Goal: Answer question/provide support

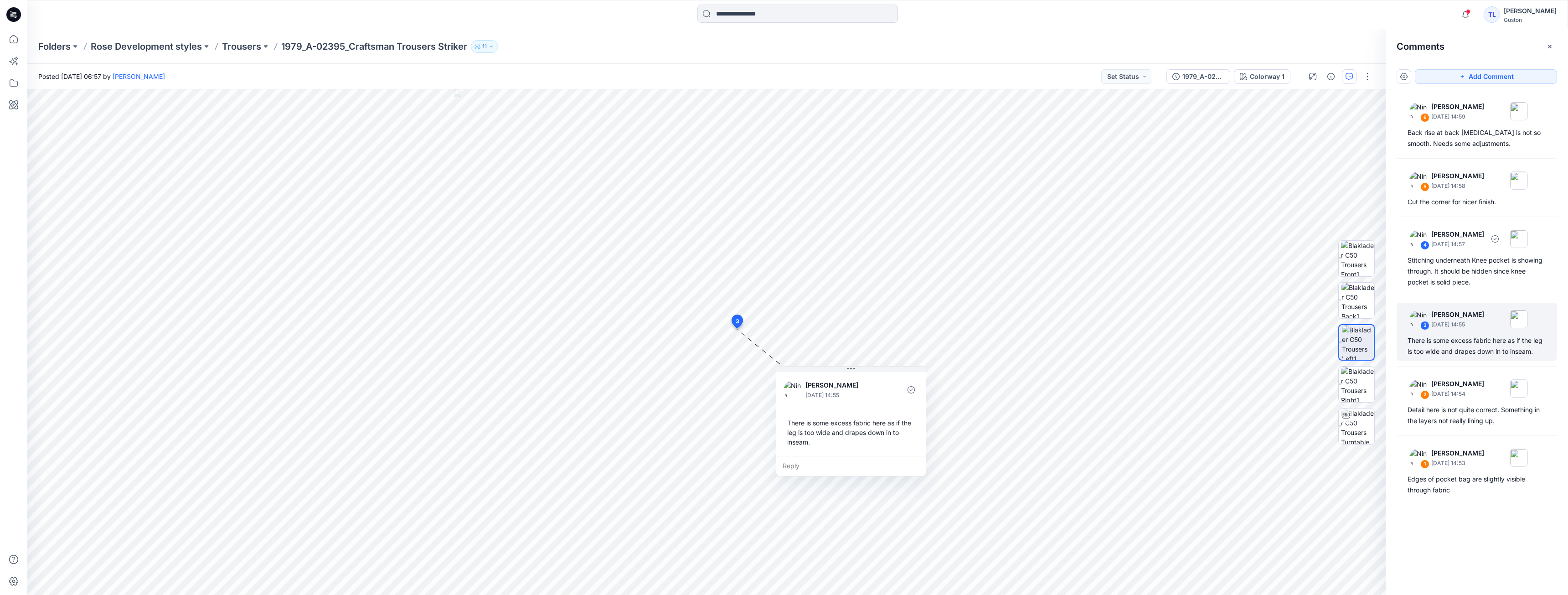
click at [1489, 255] on div "Stitching underneath Knee pocket is showing through. It should be hidden since …" at bounding box center [1477, 272] width 139 height 33
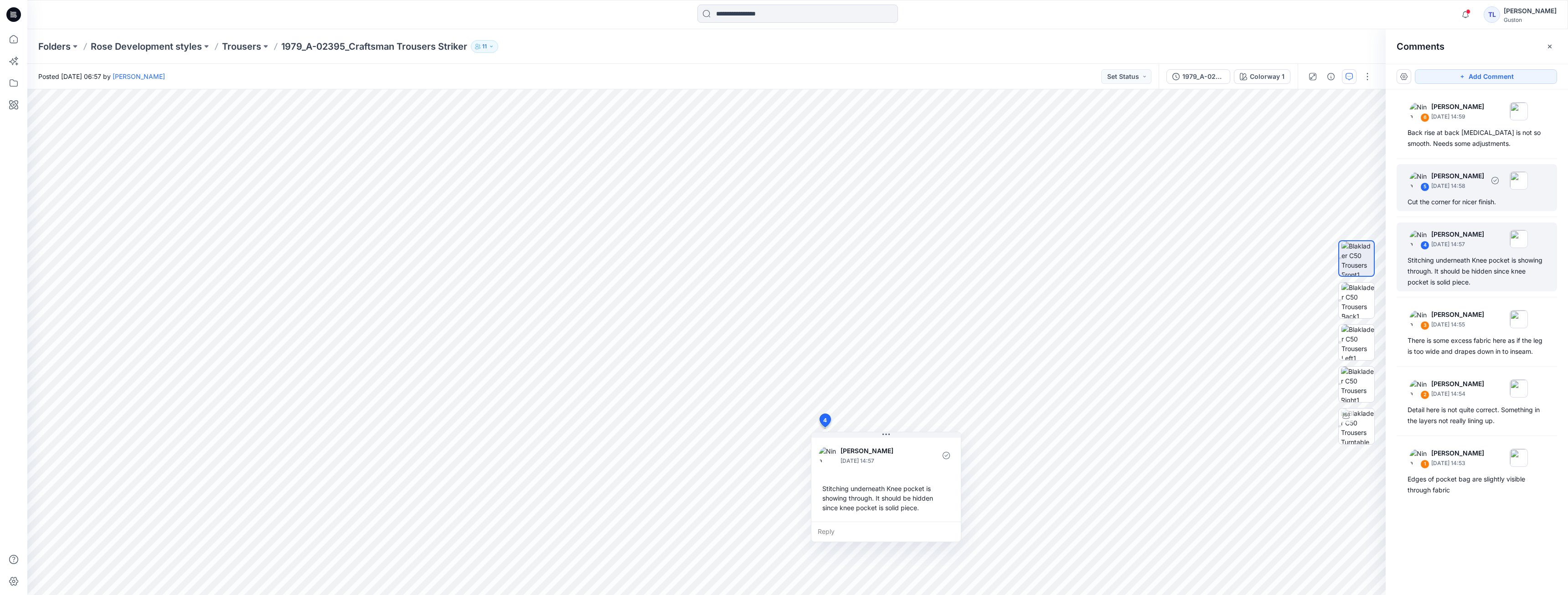
click at [1480, 183] on p "[DATE] 14:58" at bounding box center [1457, 186] width 53 height 9
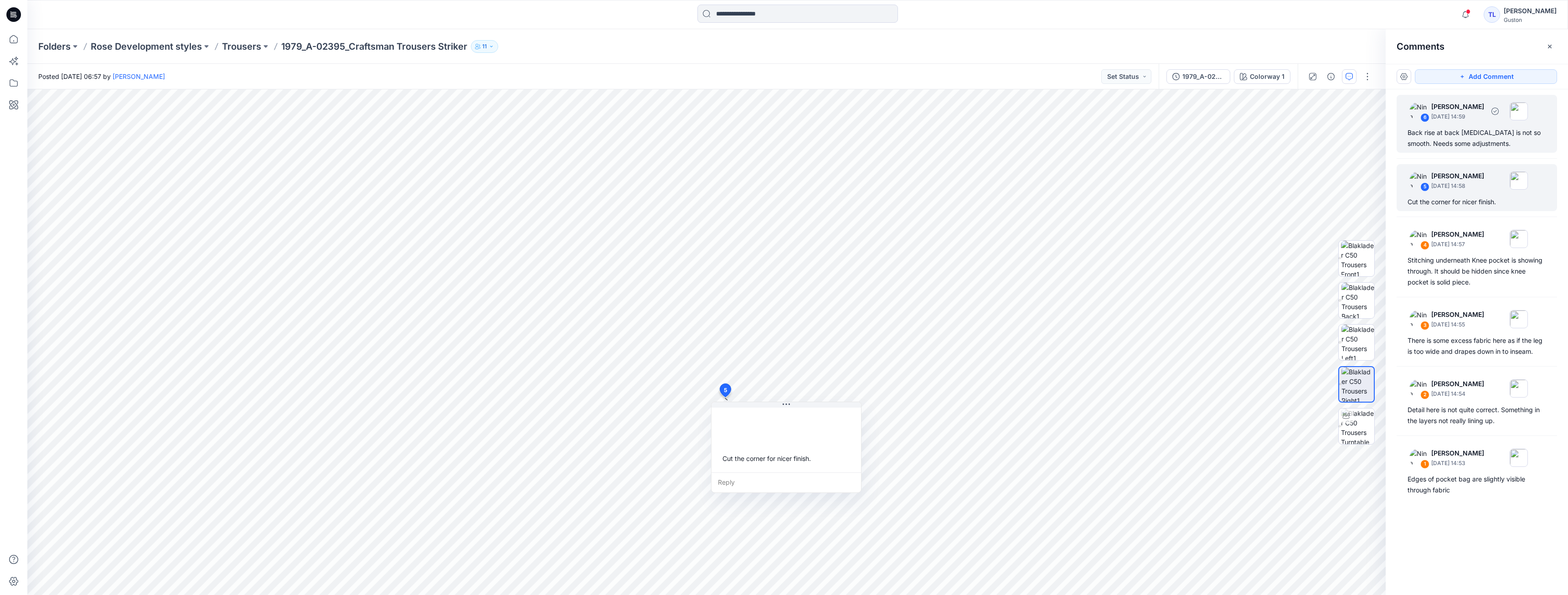
click at [1464, 144] on div "Back rise at back [MEDICAL_DATA] is not so smooth. Needs some adjustments." at bounding box center [1477, 138] width 139 height 22
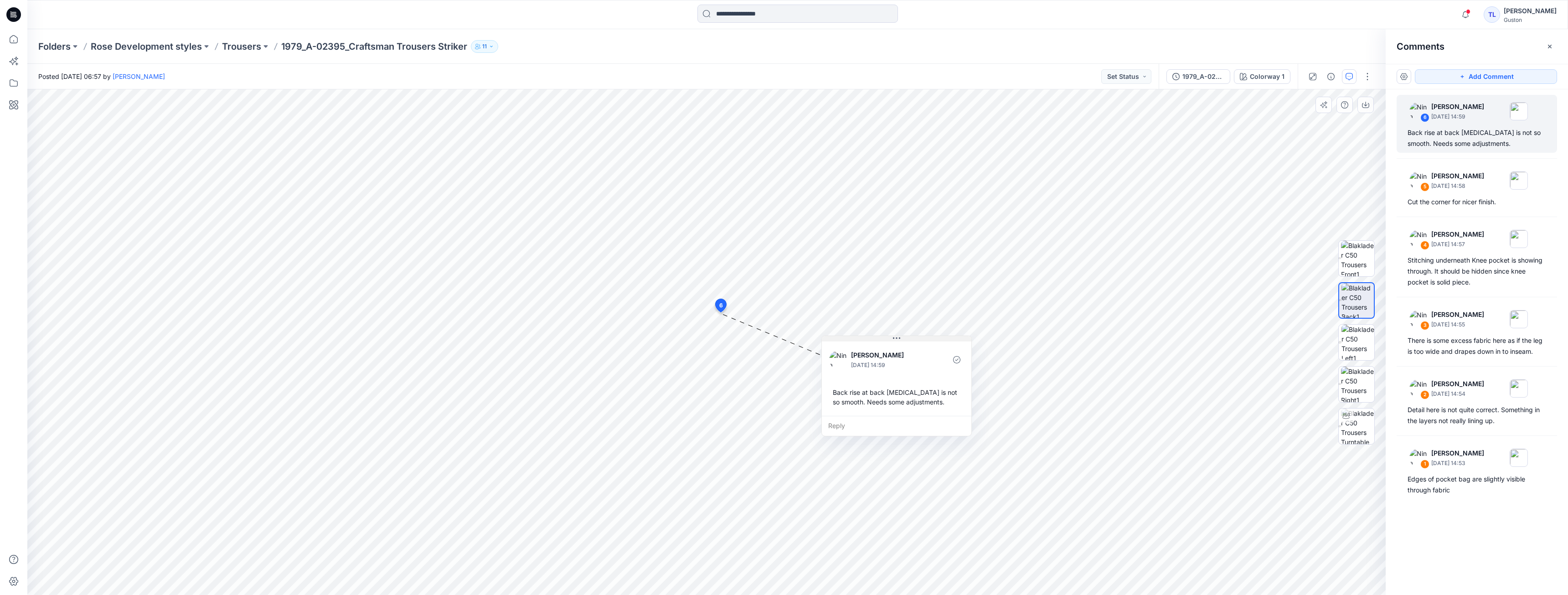
drag, startPoint x: 793, startPoint y: 322, endPoint x: 908, endPoint y: 340, distance: 116.4
click at [908, 340] on button at bounding box center [897, 339] width 150 height 5
click at [1475, 204] on div "Cut the corner for nicer finish." at bounding box center [1477, 202] width 139 height 11
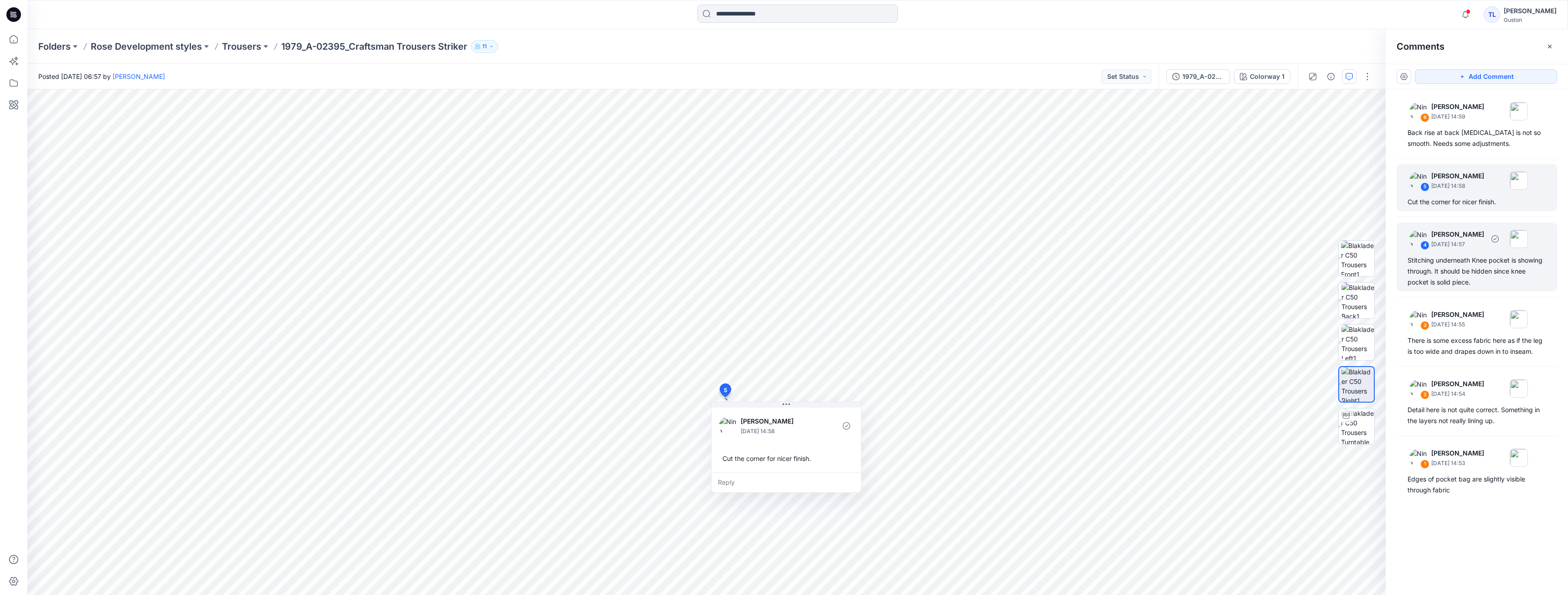
click at [1480, 258] on div "Stitching underneath Knee pocket is showing through. It should be hidden since …" at bounding box center [1477, 272] width 139 height 33
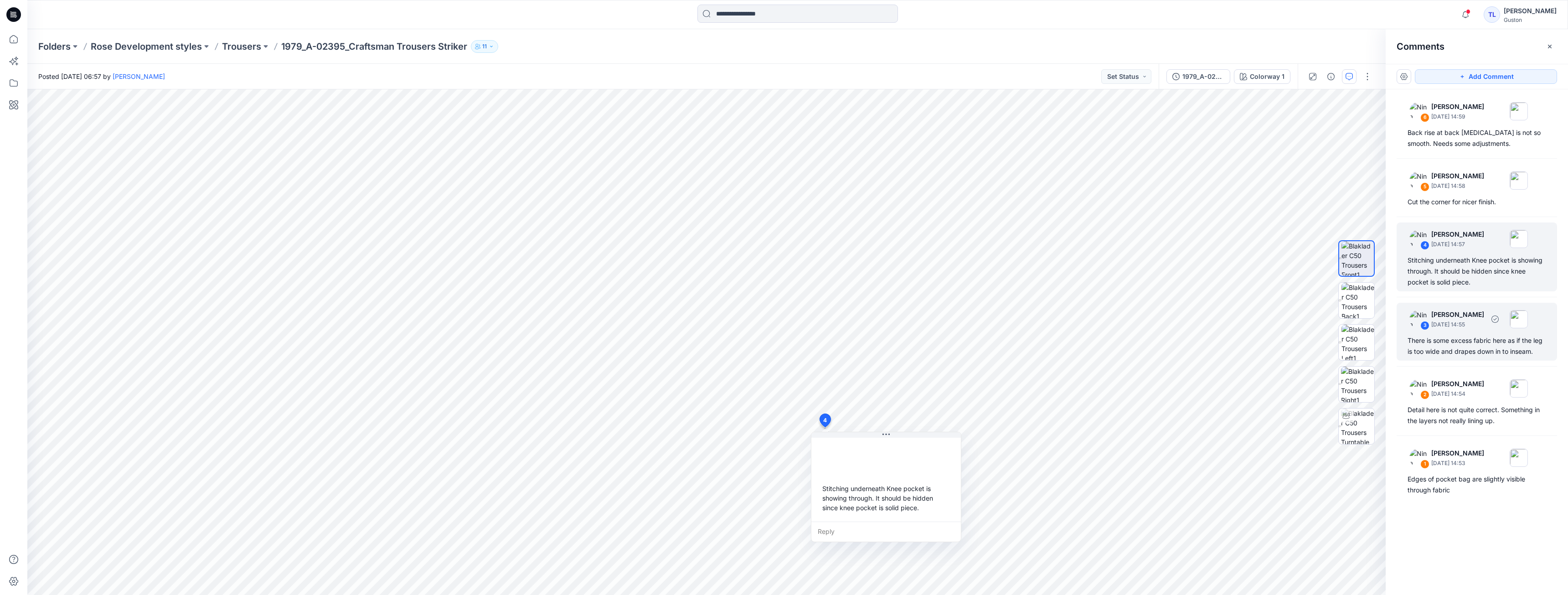
click at [1483, 331] on div "3 [PERSON_NAME] [DATE] 14:55 There is some excess fabric here as if the leg is …" at bounding box center [1477, 331] width 161 height 58
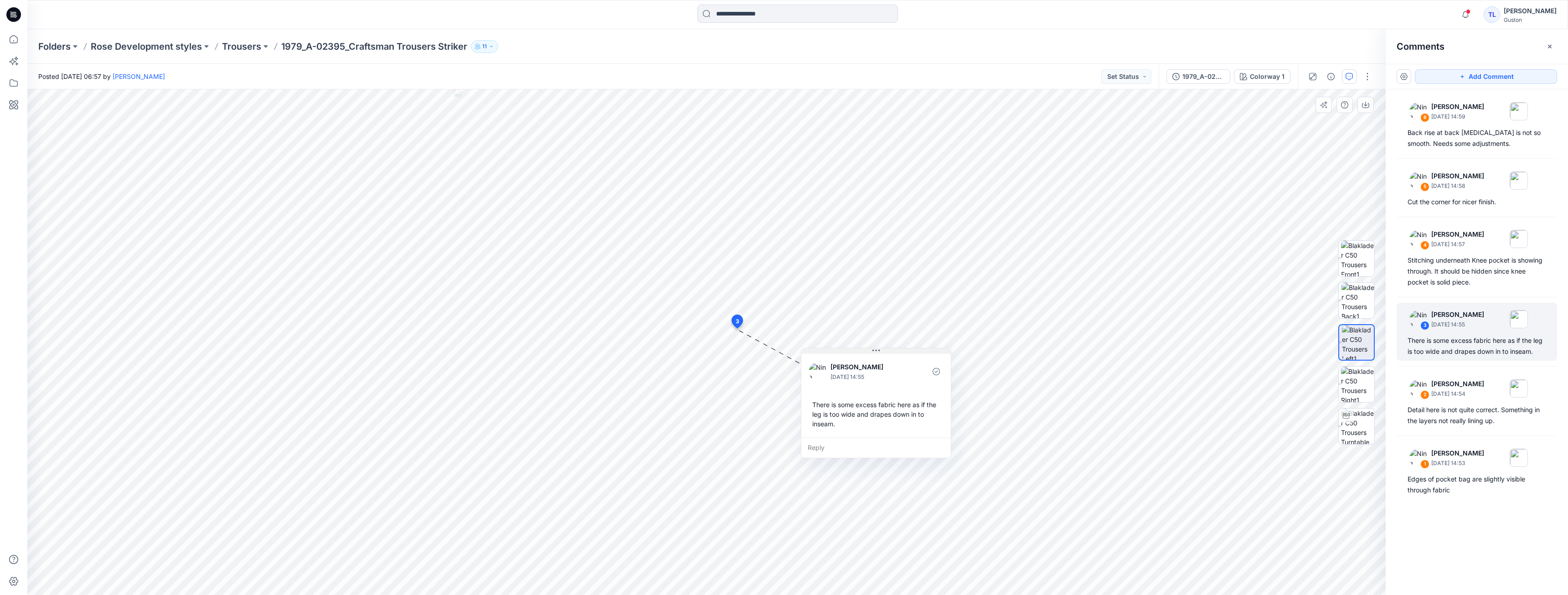
drag, startPoint x: 821, startPoint y: 336, endPoint x: 899, endPoint y: 351, distance: 79.4
click at [899, 351] on button at bounding box center [876, 351] width 150 height 5
click at [1482, 415] on div "Detail here is not quite correct. Something in the layers not really lining up." at bounding box center [1477, 415] width 139 height 22
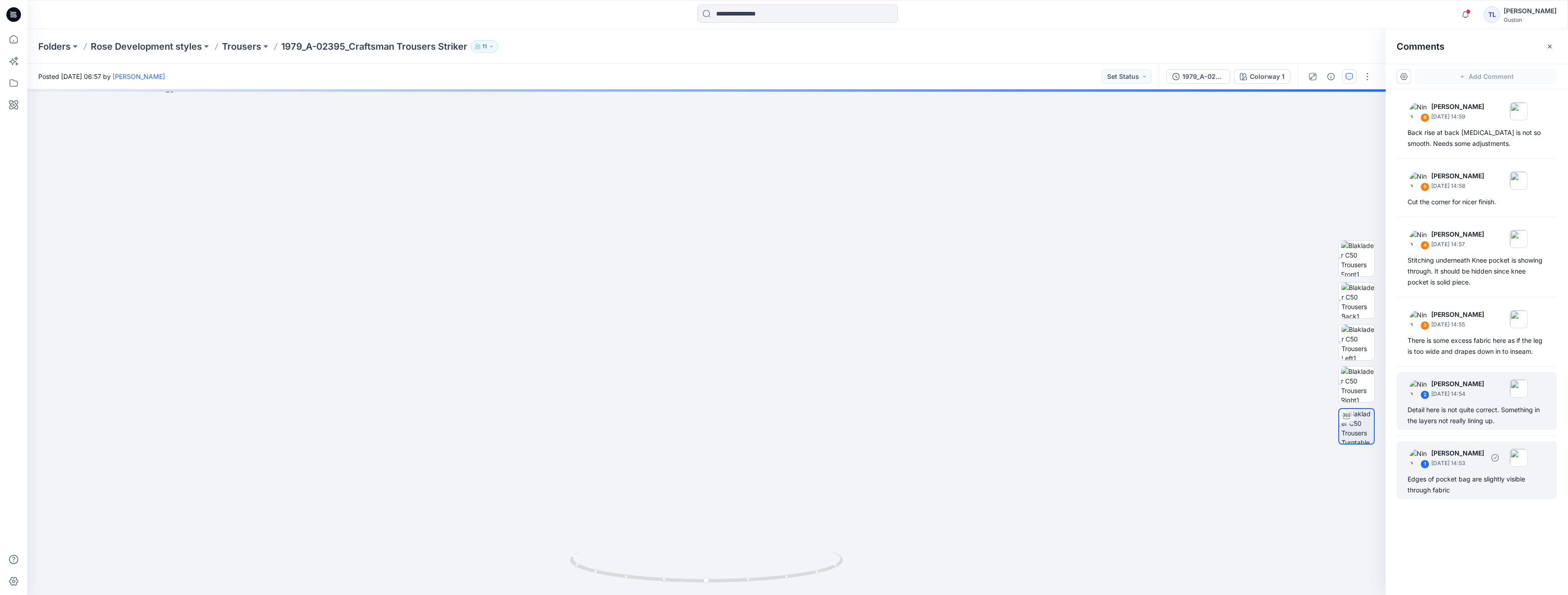
click at [1471, 477] on div "Edges of pocket bag are slightly visible through fabric" at bounding box center [1477, 485] width 139 height 22
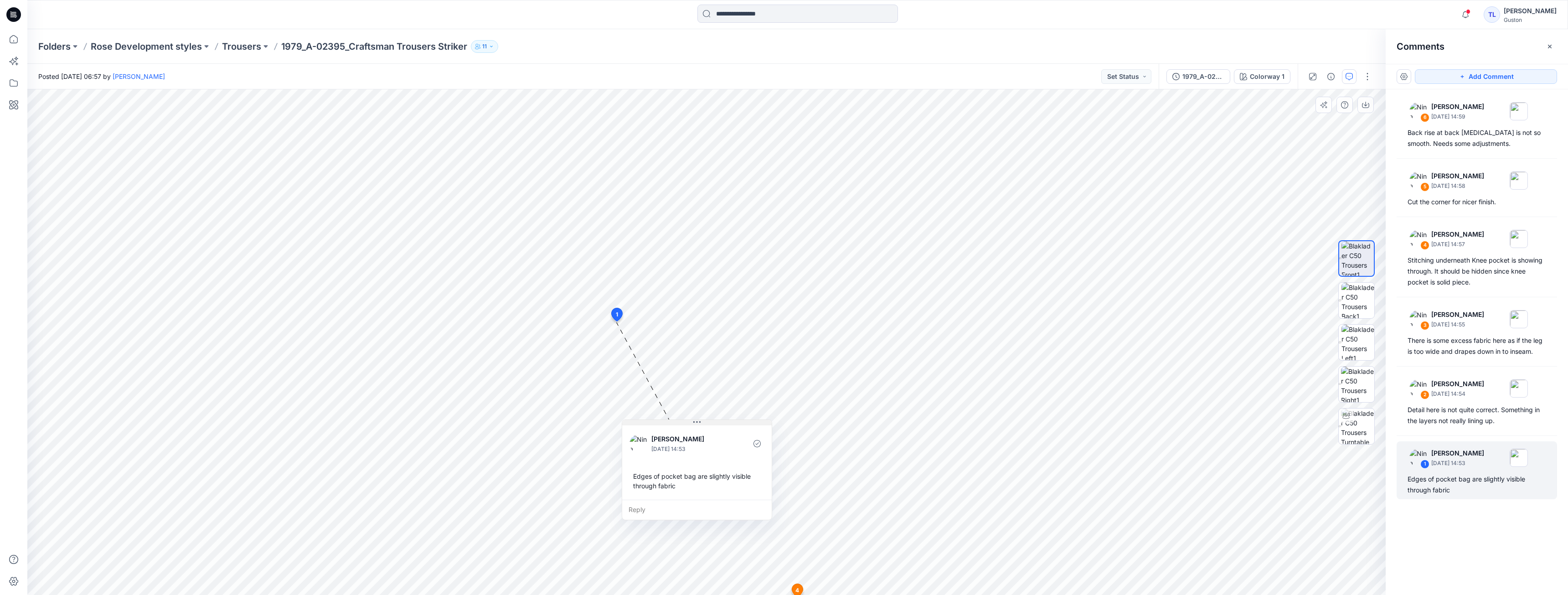
drag, startPoint x: 685, startPoint y: 331, endPoint x: 705, endPoint y: 424, distance: 95.1
click at [705, 424] on button at bounding box center [697, 423] width 150 height 5
drag, startPoint x: 707, startPoint y: 420, endPoint x: 707, endPoint y: 409, distance: 11.0
click at [707, 409] on button at bounding box center [696, 410] width 150 height 5
click at [1469, 428] on div "2 [PERSON_NAME] [DATE] 14:54 Detail here is not quite correct. Something in the…" at bounding box center [1477, 401] width 161 height 58
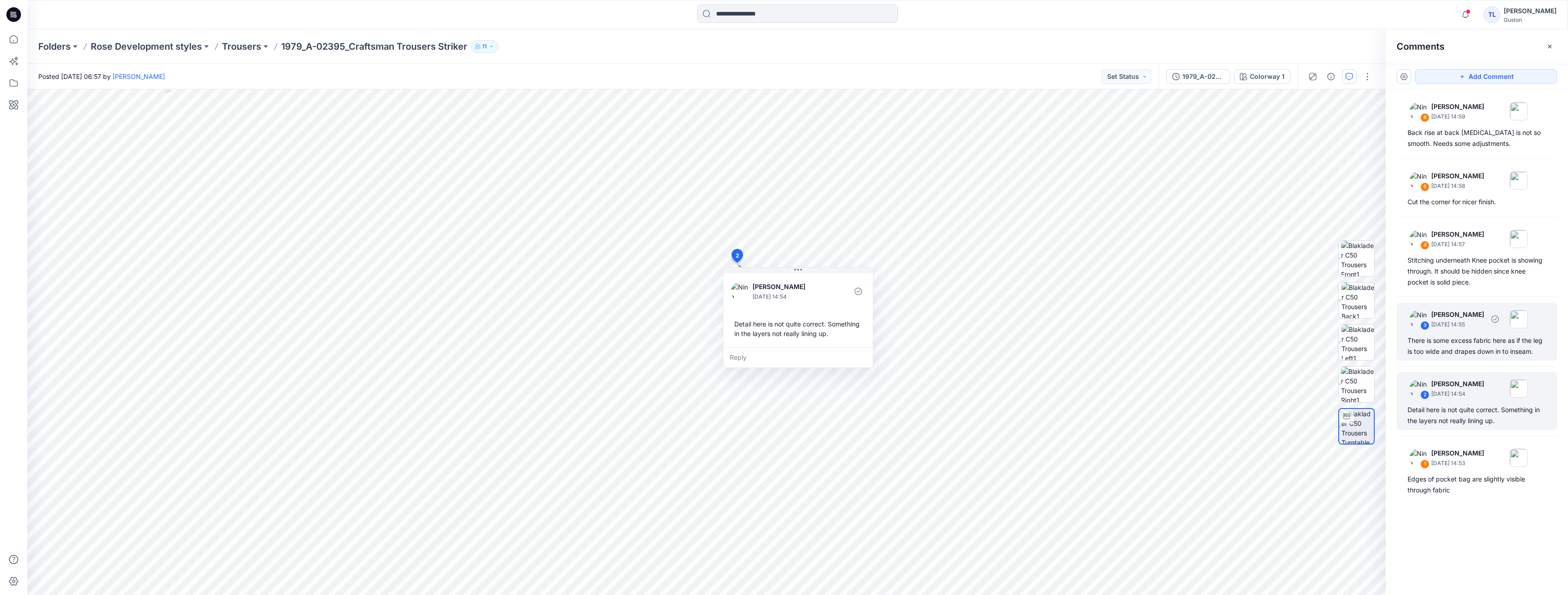
click at [1477, 348] on div "There is some excess fabric here as if the leg is too wide and drapes down in t…" at bounding box center [1477, 346] width 139 height 22
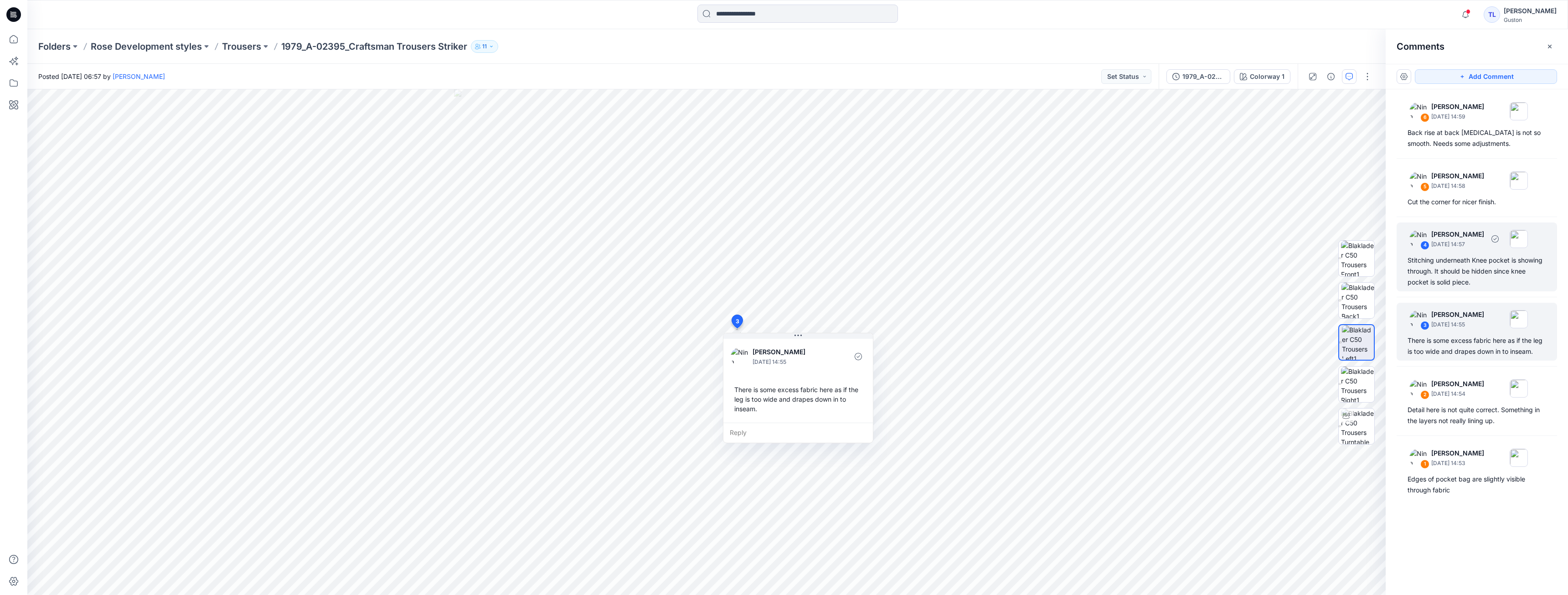
click at [1475, 284] on div "Stitching underneath Knee pocket is showing through. It should be hidden since …" at bounding box center [1477, 272] width 139 height 33
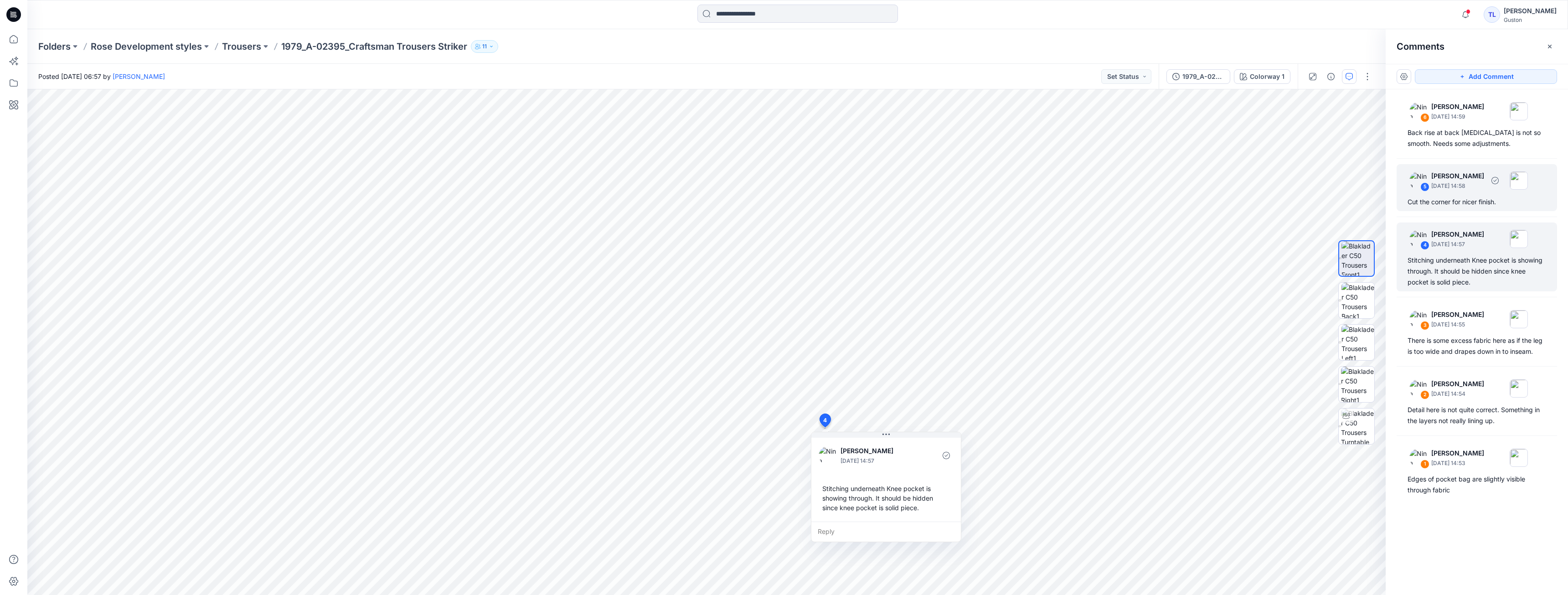
click at [1479, 192] on div "5 [PERSON_NAME] [DATE] 14:58" at bounding box center [1465, 180] width 126 height 25
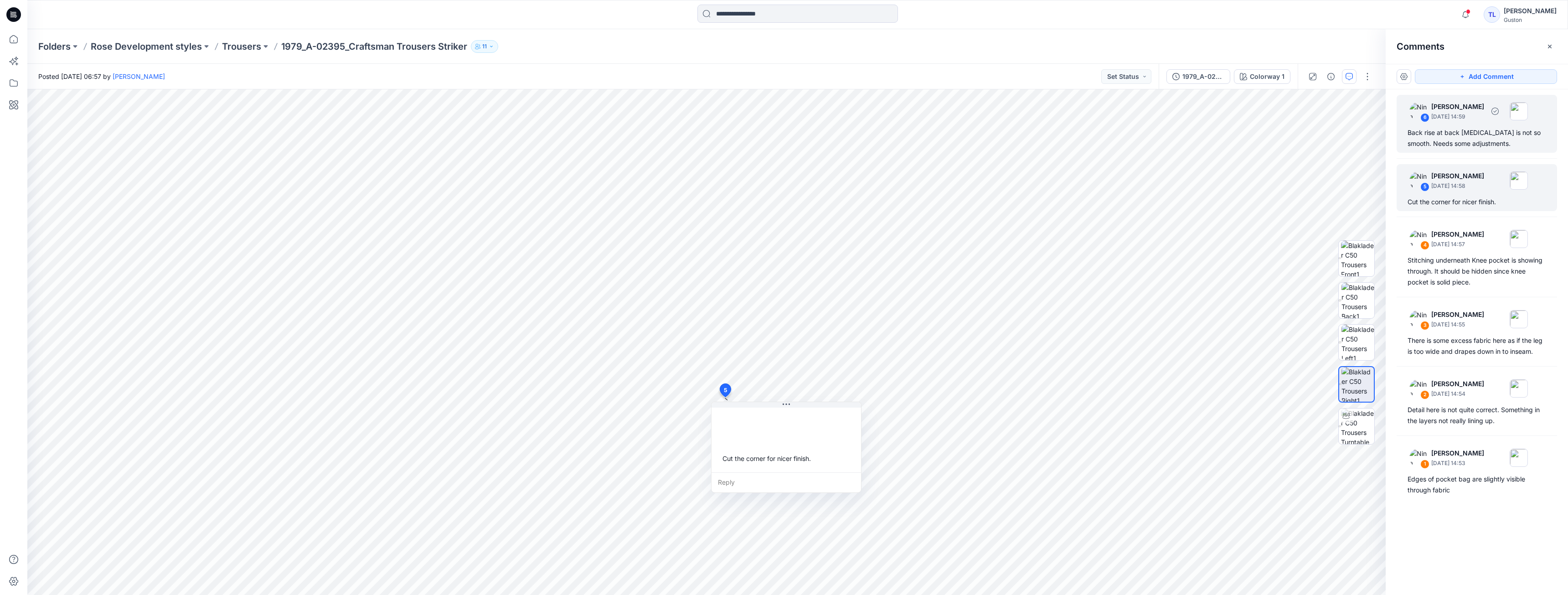
click at [1471, 136] on div "Back rise at back [MEDICAL_DATA] is not so smooth. Needs some adjustments." at bounding box center [1477, 138] width 139 height 22
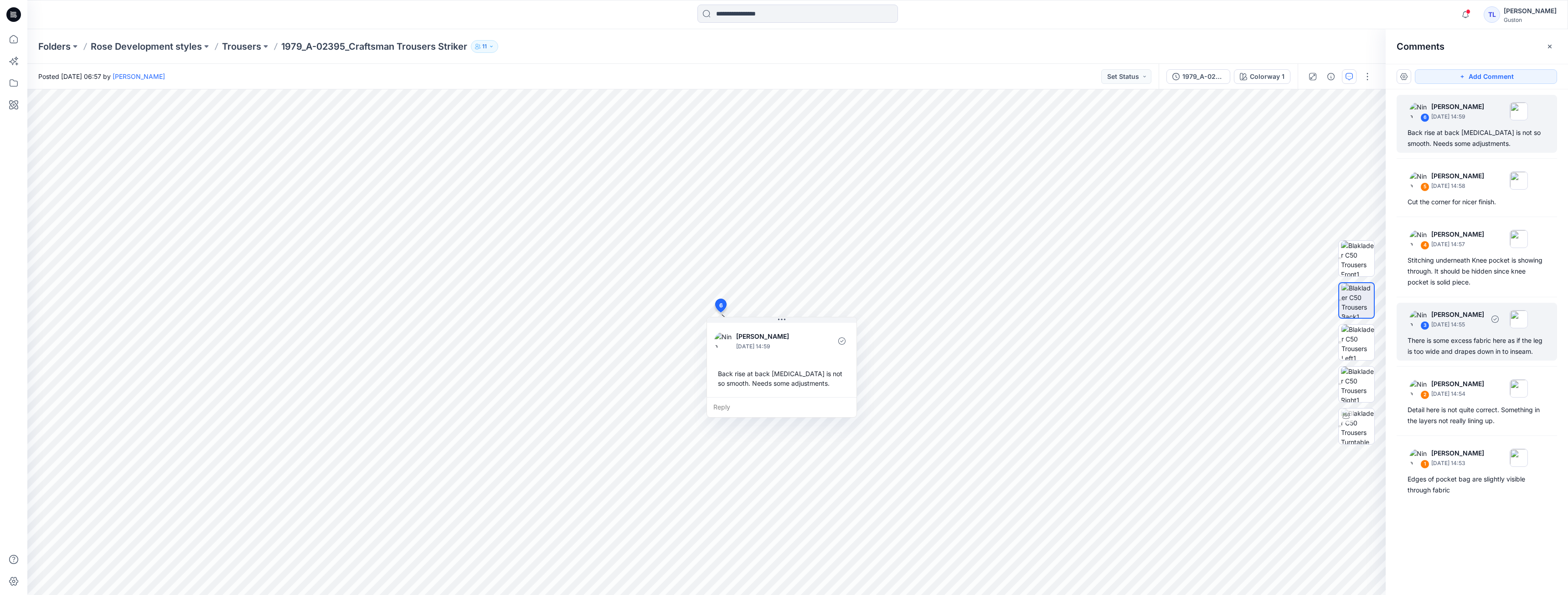
click at [1486, 337] on div "There is some excess fabric here as if the leg is too wide and drapes down in t…" at bounding box center [1477, 346] width 139 height 22
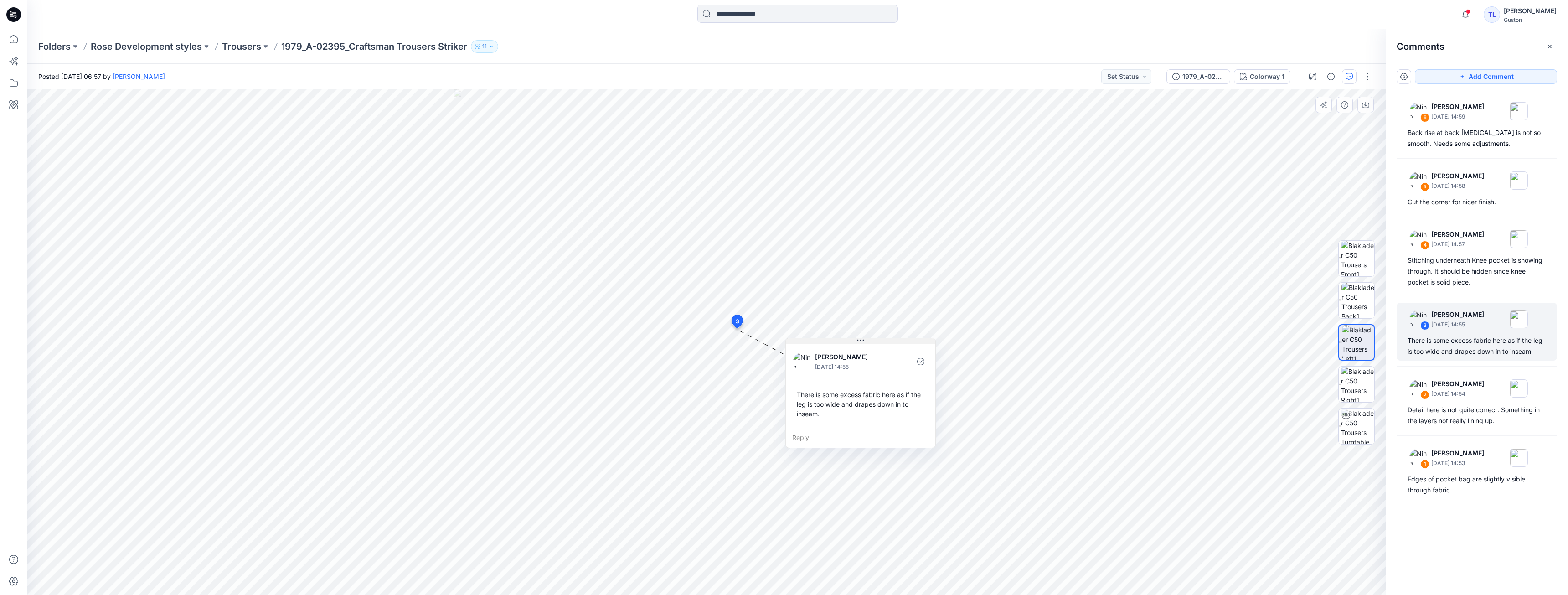
drag, startPoint x: 816, startPoint y: 335, endPoint x: 878, endPoint y: 340, distance: 62.2
click at [878, 340] on button at bounding box center [861, 341] width 150 height 5
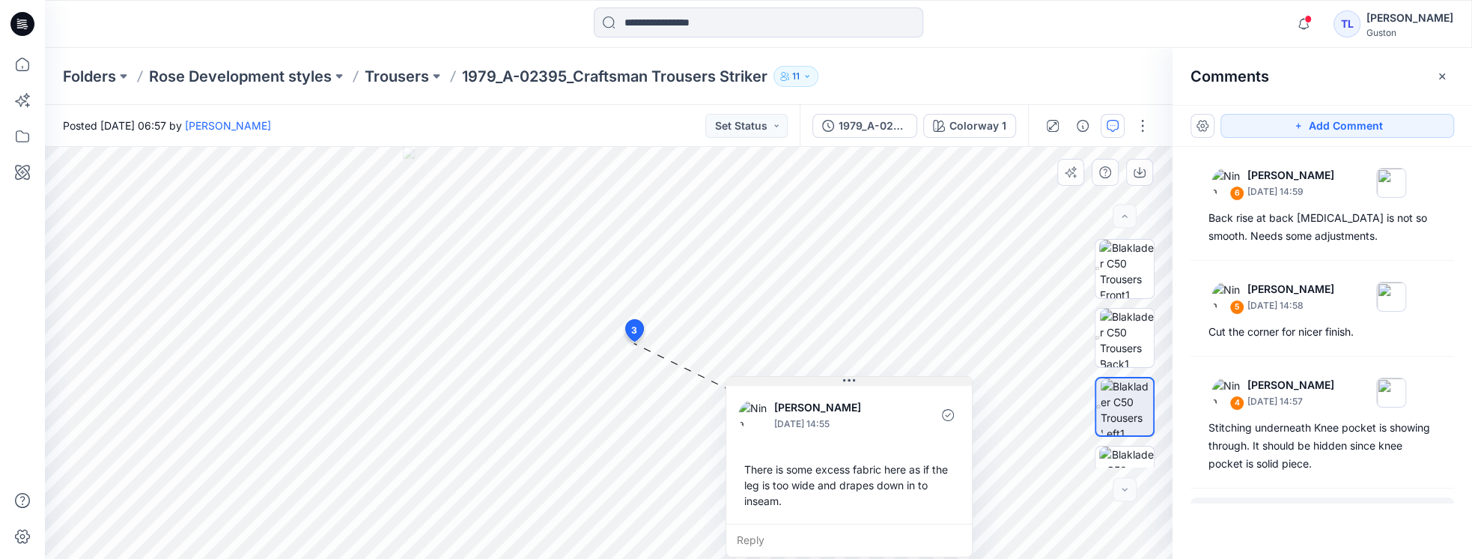
click at [863, 365] on div "7 3 [PERSON_NAME] [DATE] 14:55 There is some excess fabric here as if the leg i…" at bounding box center [609, 353] width 1128 height 412
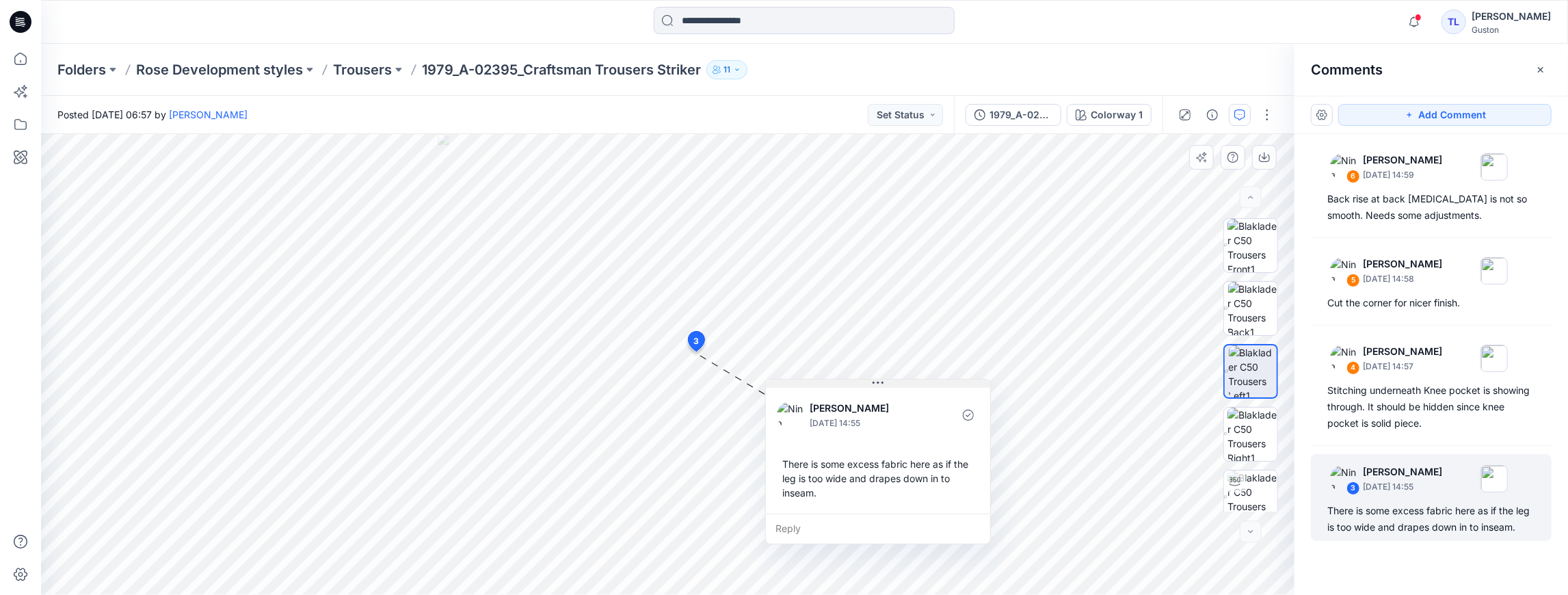
drag, startPoint x: 803, startPoint y: 364, endPoint x: 893, endPoint y: 385, distance: 92.4
click at [893, 385] on button at bounding box center [879, 384] width 225 height 8
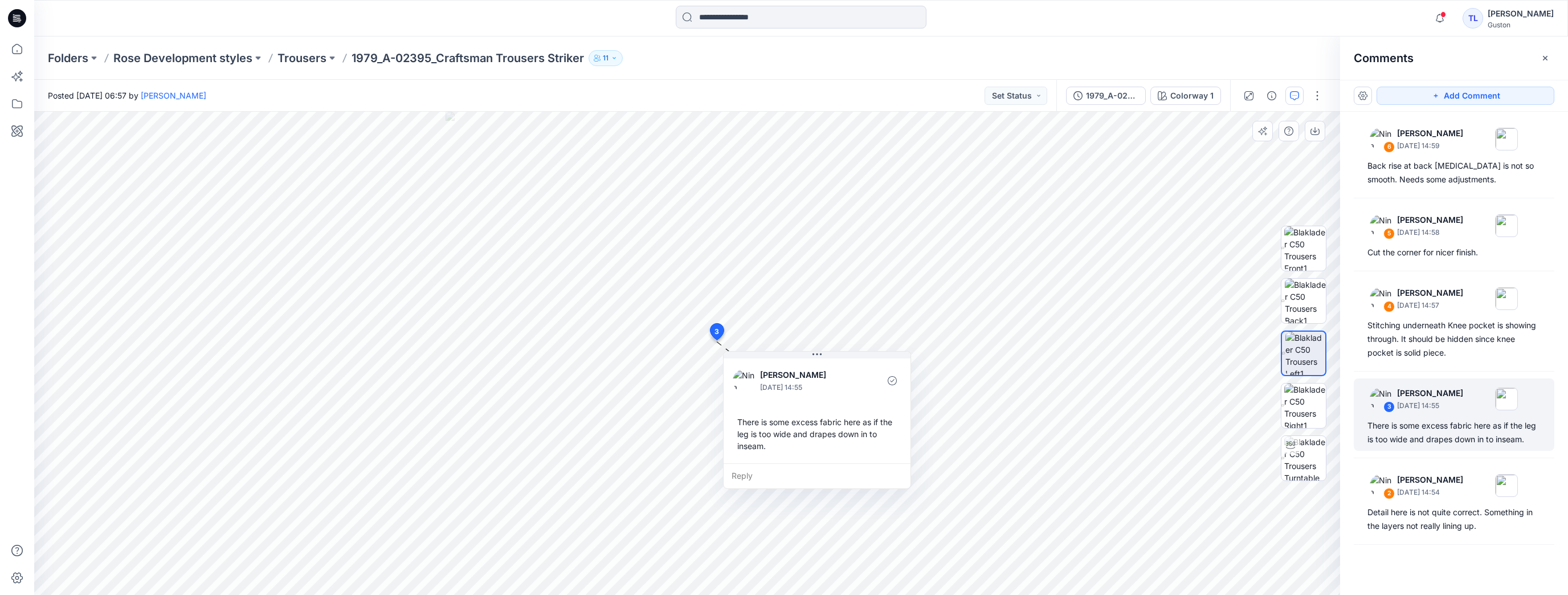
drag, startPoint x: 806, startPoint y: 355, endPoint x: 830, endPoint y: 360, distance: 24.5
click at [830, 360] on div "[PERSON_NAME] [DATE] 14:55 There is some excess fabric here as if the leg is to…" at bounding box center [817, 409] width 187 height 107
click at [832, 361] on div "[PERSON_NAME] [DATE] 14:55 There is some excess fabric here as if the leg is to…" at bounding box center [817, 409] width 187 height 107
drag, startPoint x: 830, startPoint y: 355, endPoint x: 864, endPoint y: 364, distance: 35.2
click at [864, 364] on button at bounding box center [851, 363] width 187 height 7
